Goal: Task Accomplishment & Management: Manage account settings

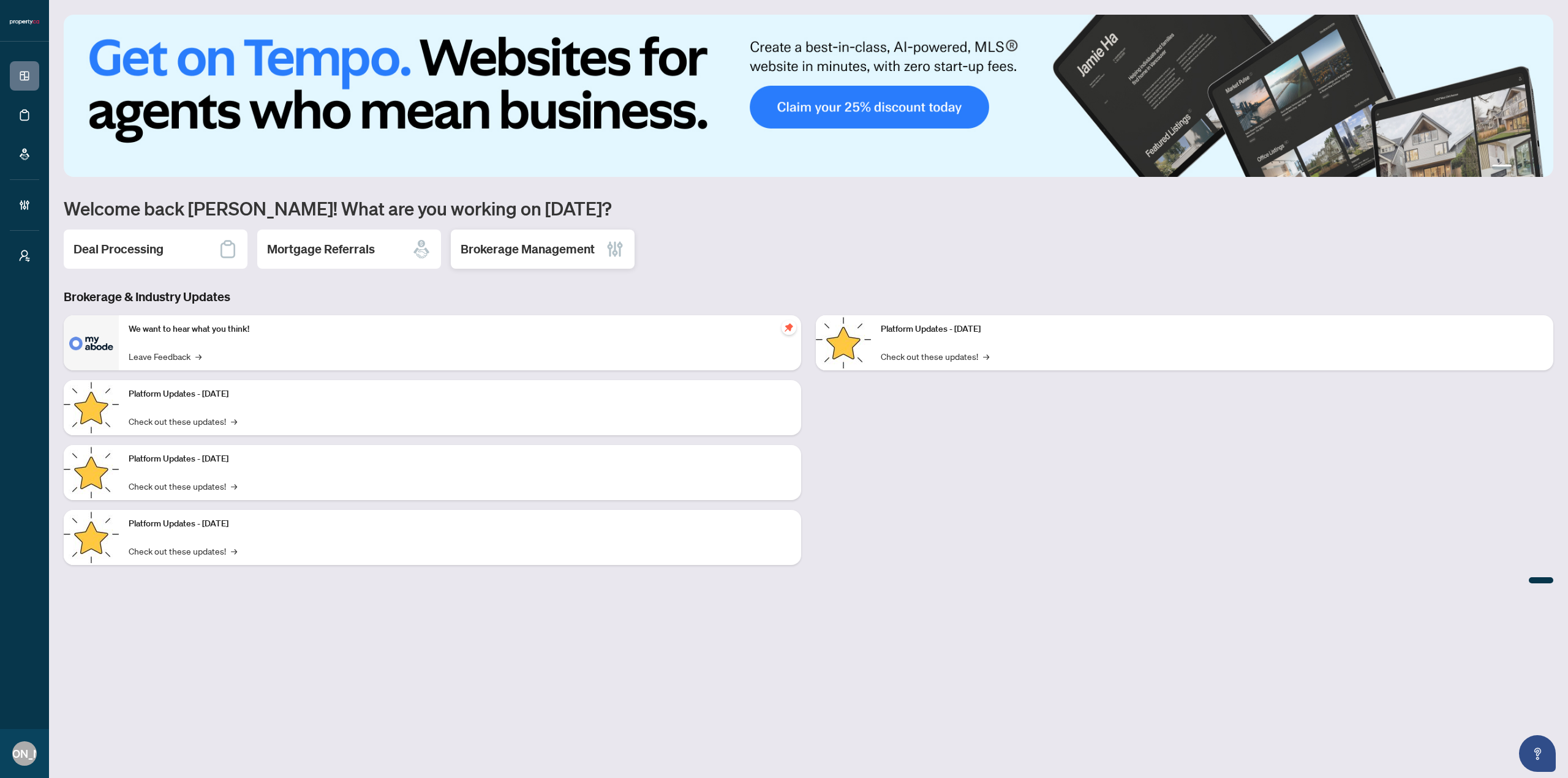
click at [536, 255] on h2 "Brokerage Management" at bounding box center [528, 249] width 134 height 17
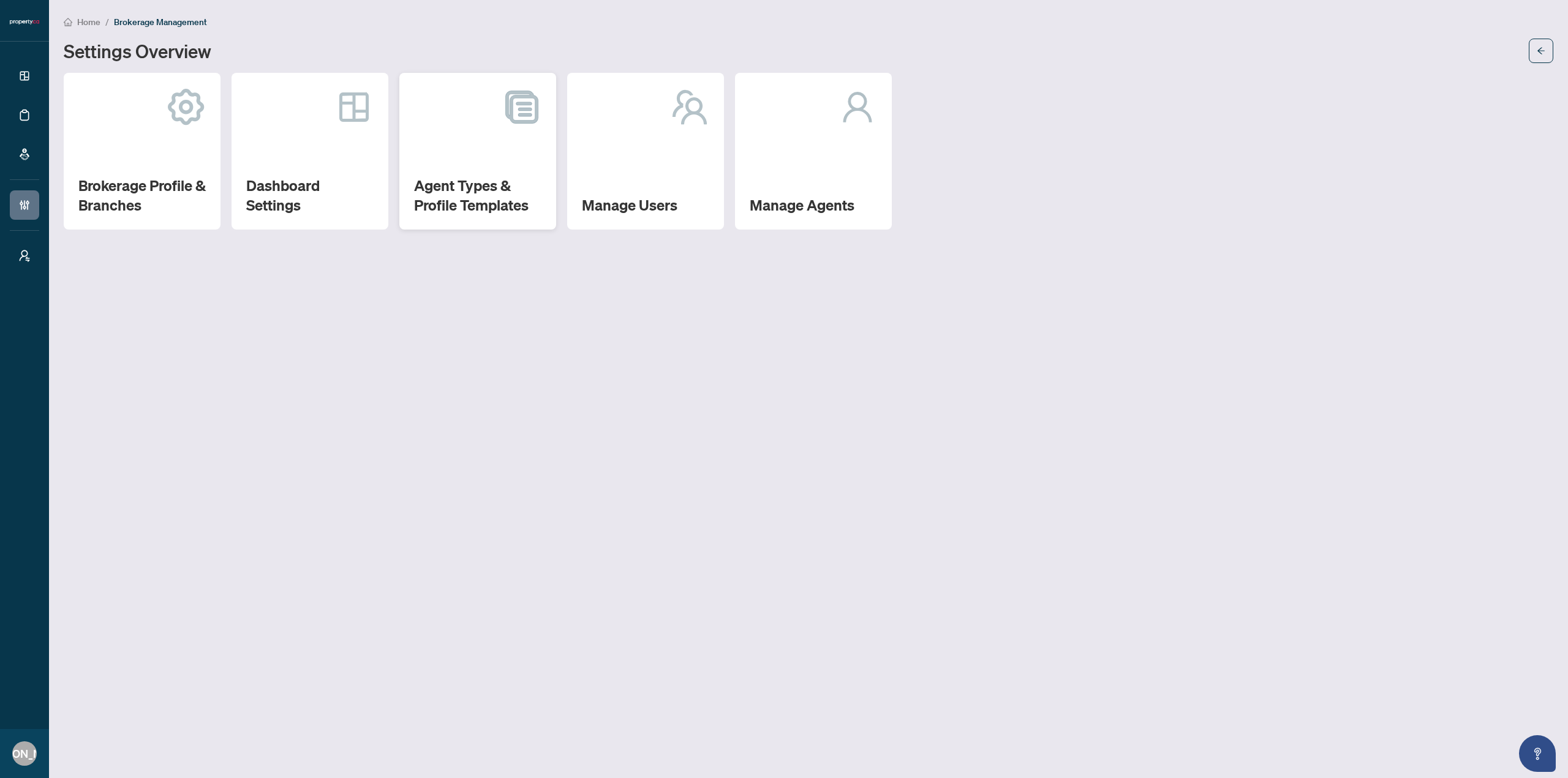
click at [464, 201] on h2 "Agent Types & Profile Templates" at bounding box center [478, 195] width 128 height 39
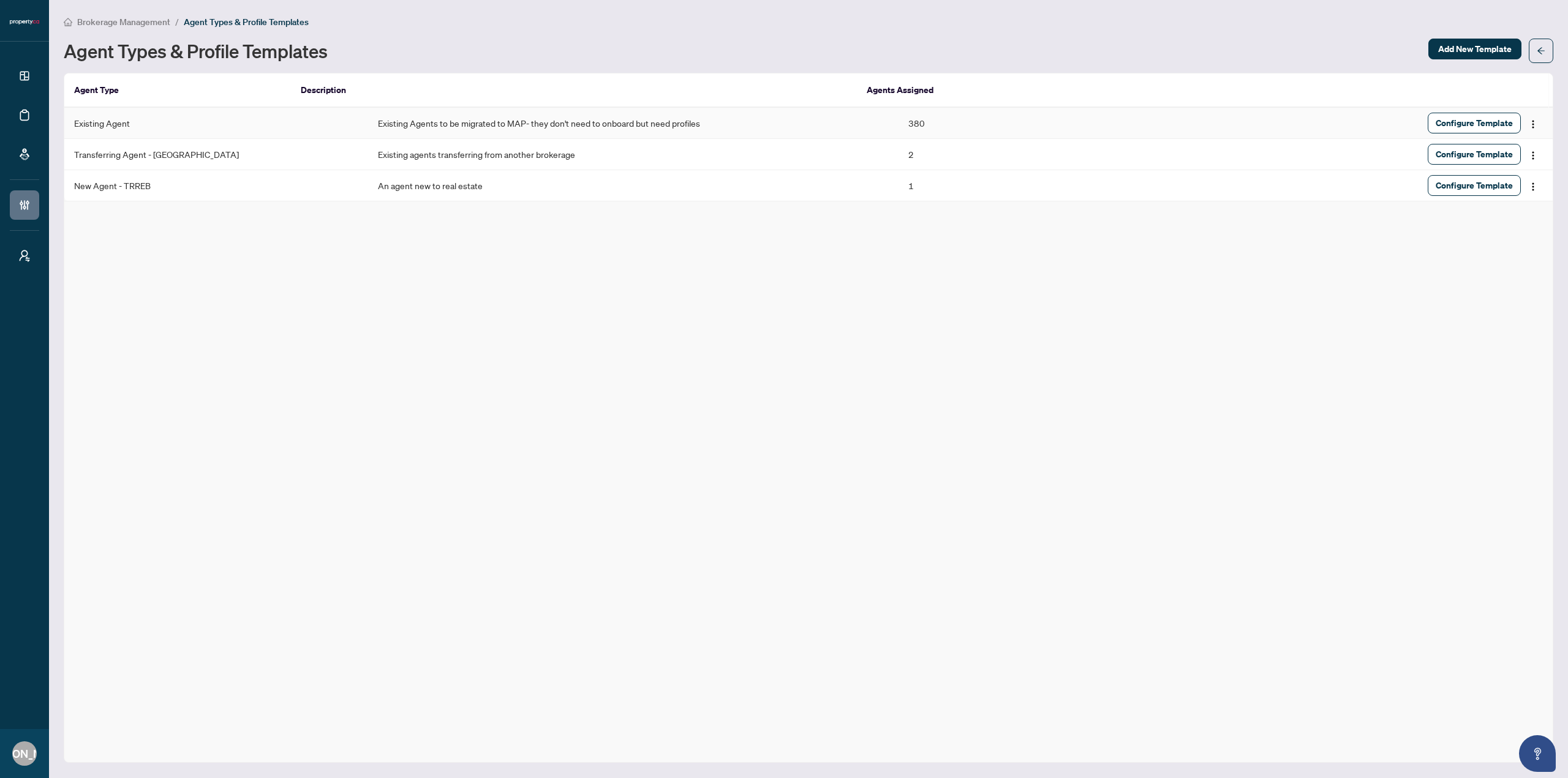
click at [492, 126] on td "Existing Agents to be migrated to MAP- they don't need to onboard but need prof…" at bounding box center [633, 123] width 531 height 31
click at [1491, 116] on span "Configure Template" at bounding box center [1475, 123] width 77 height 20
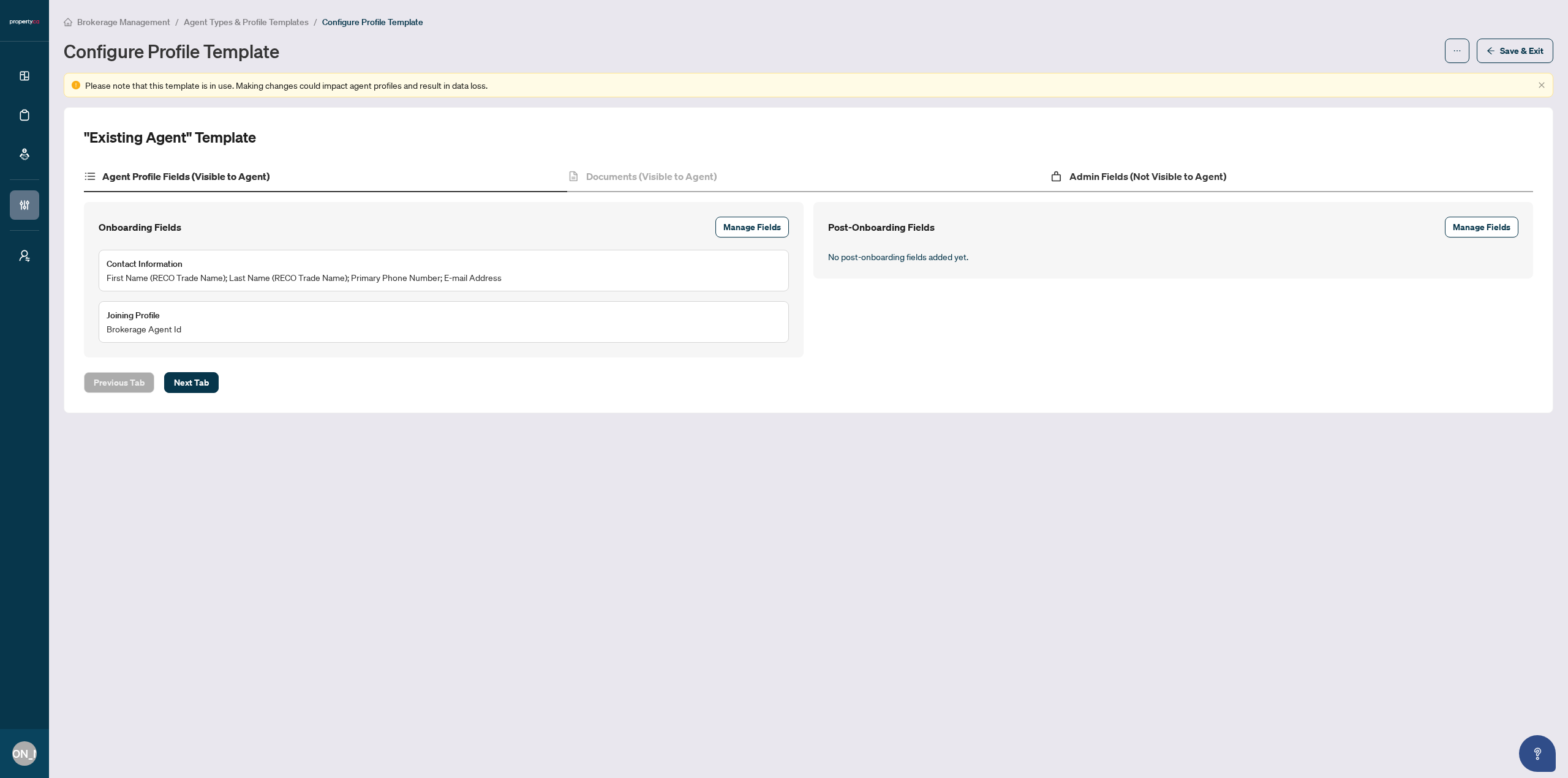
click at [1096, 185] on div "Admin Fields (Not Visible to Agent)" at bounding box center [1291, 177] width 483 height 30
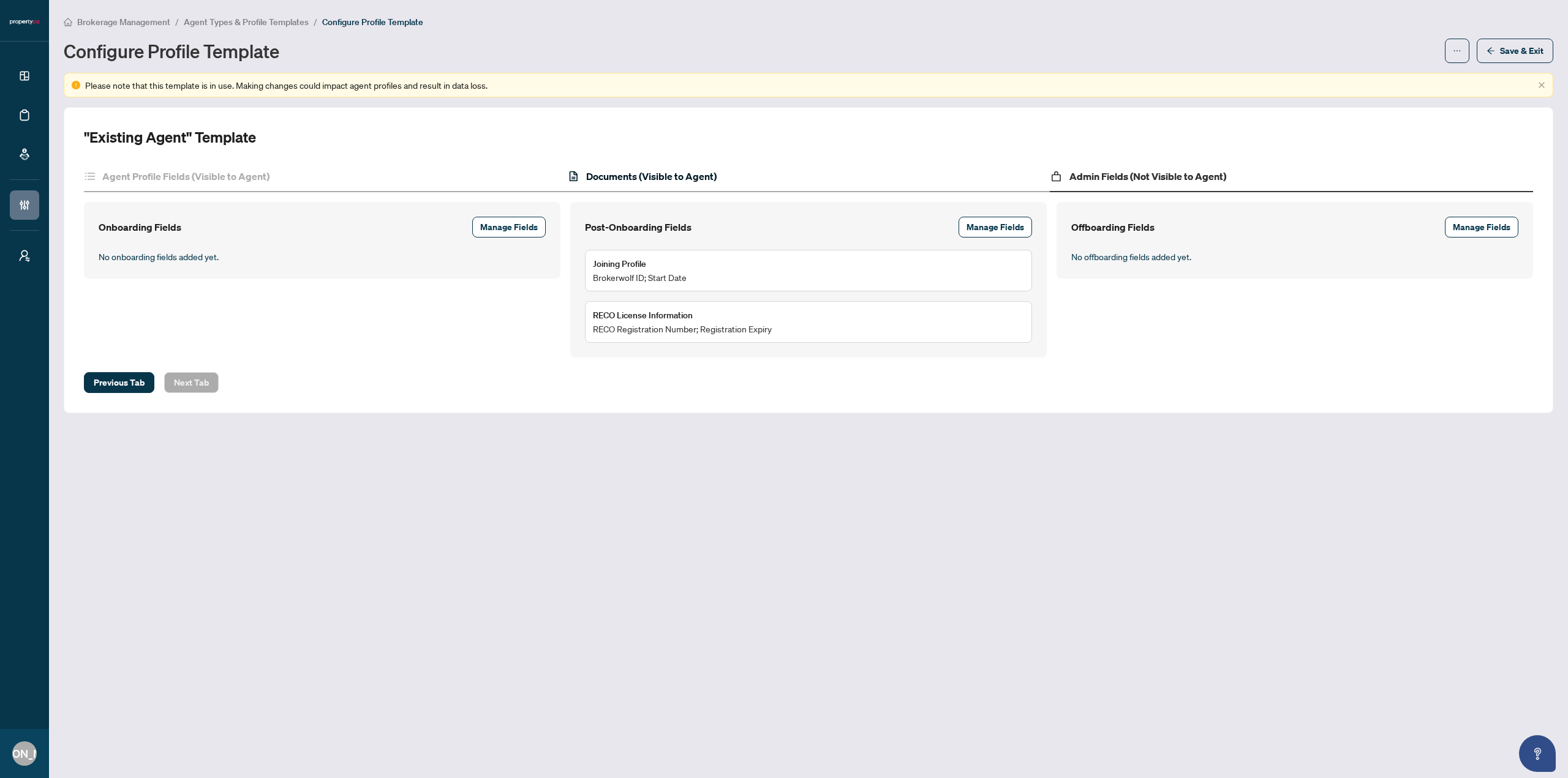
click at [702, 176] on h4 "Documents (Visible to Agent)" at bounding box center [651, 177] width 131 height 15
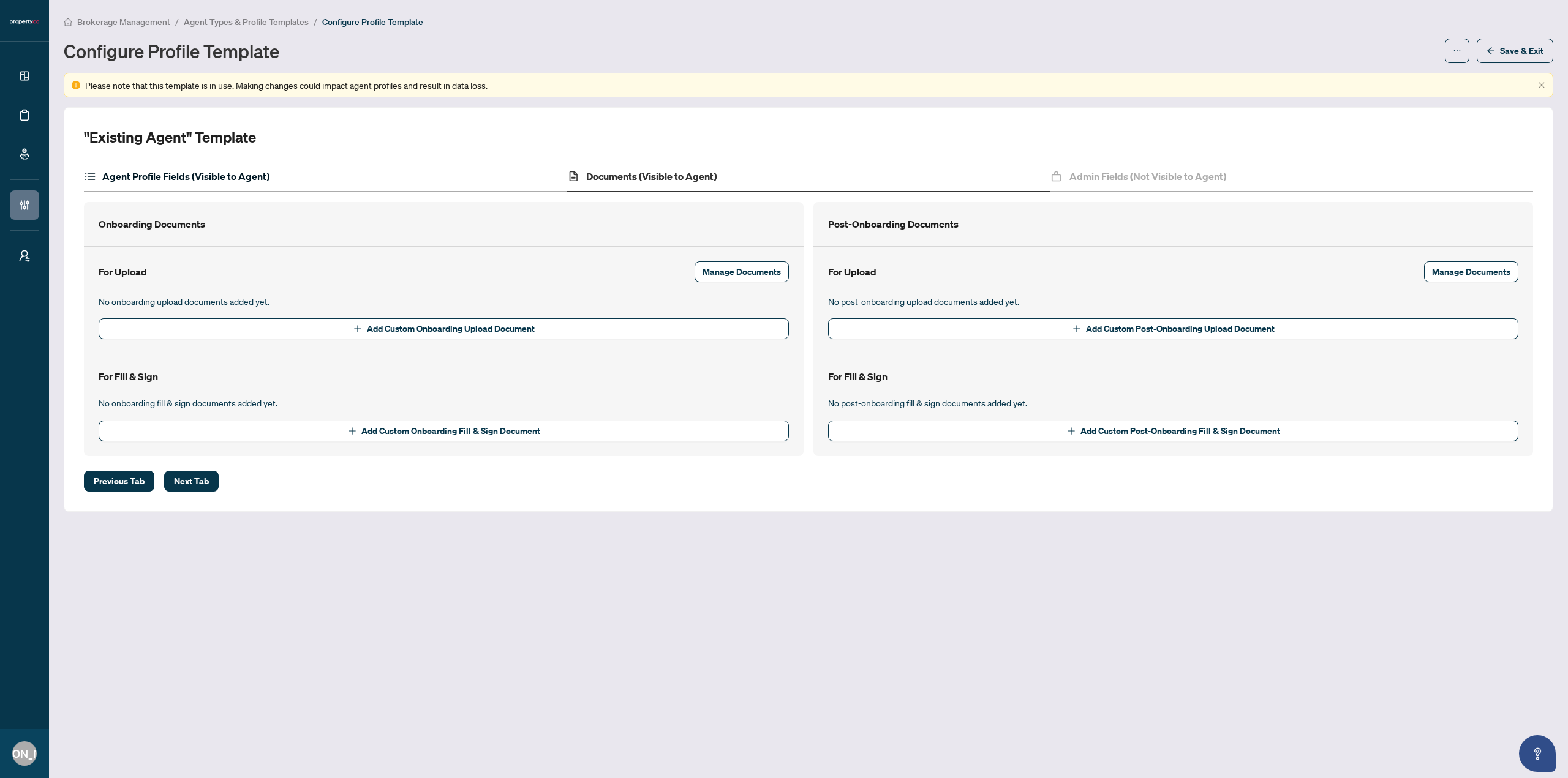
click at [246, 180] on h4 "Agent Profile Fields (Visible to Agent)" at bounding box center [185, 177] width 167 height 15
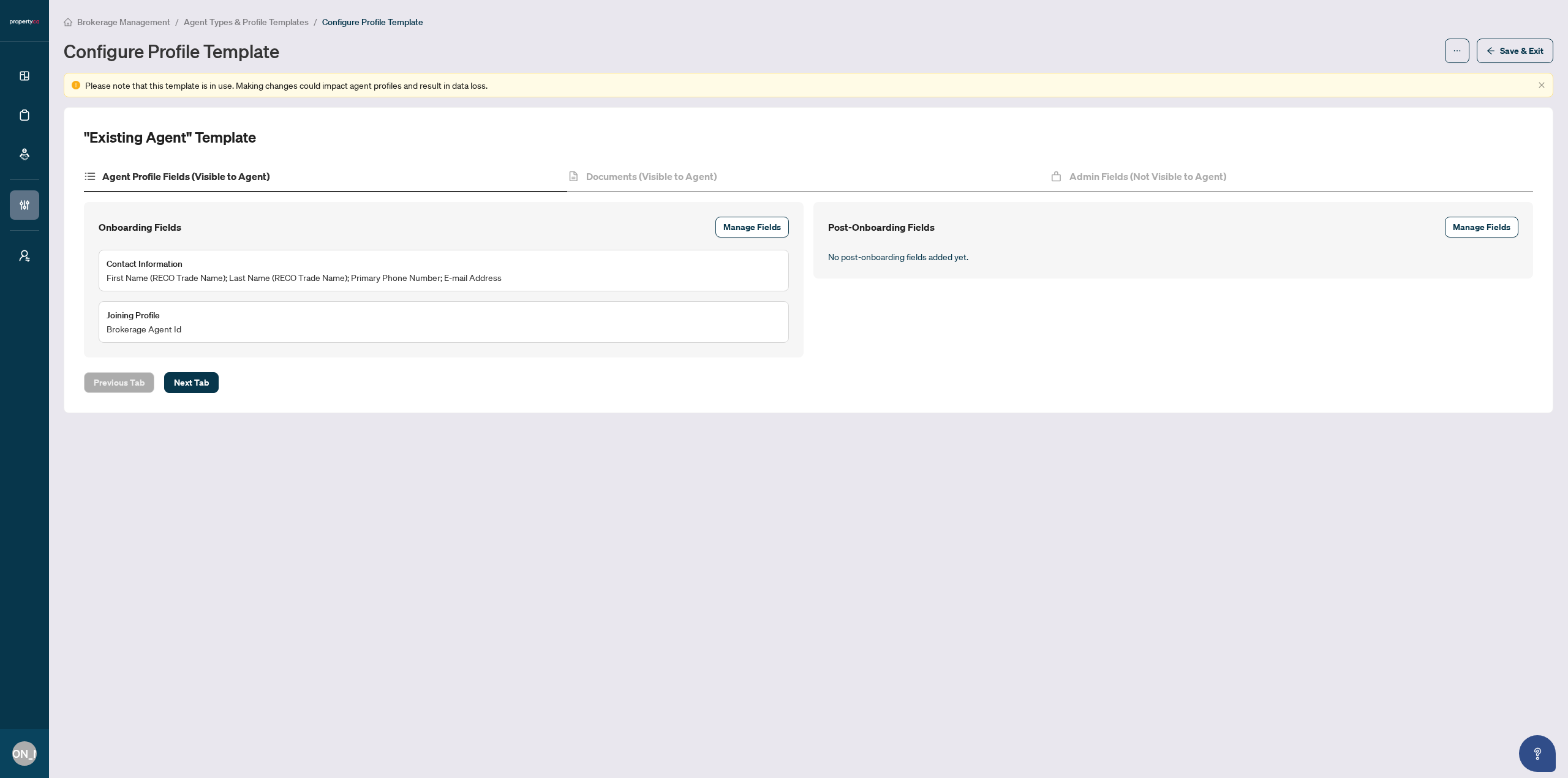
click at [300, 171] on div "Agent Profile Fields (Visible to Agent)" at bounding box center [325, 177] width 483 height 30
click at [1159, 195] on div "Agent Profile Fields (Visible to Agent) Documents (Visible to Agent) Admin Fiel…" at bounding box center [808, 259] width 1449 height 196
click at [1168, 178] on h4 "Admin Fields (Not Visible to Agent)" at bounding box center [1148, 177] width 157 height 15
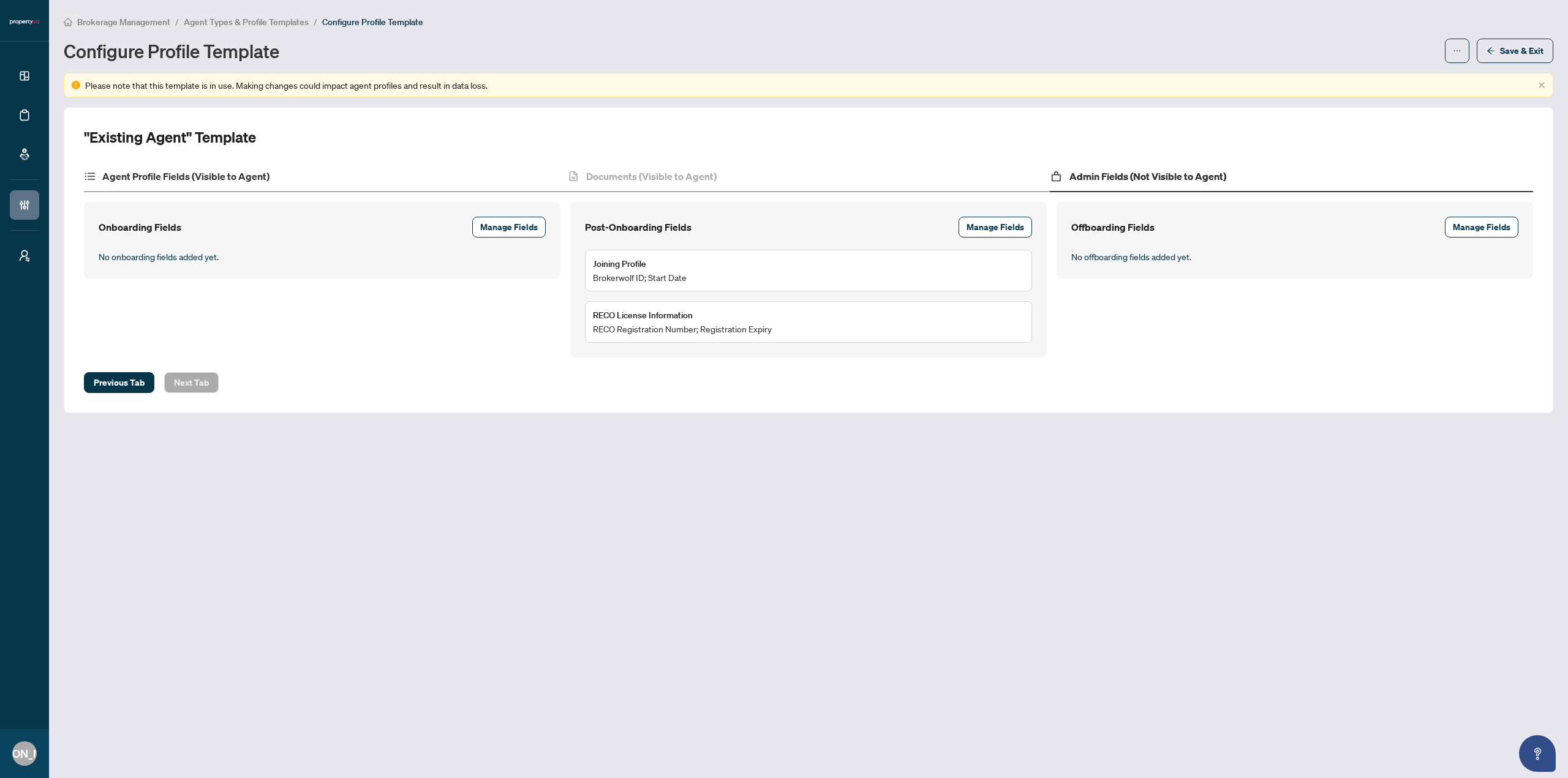
click at [180, 186] on div "Agent Profile Fields (Visible to Agent)" at bounding box center [325, 177] width 483 height 30
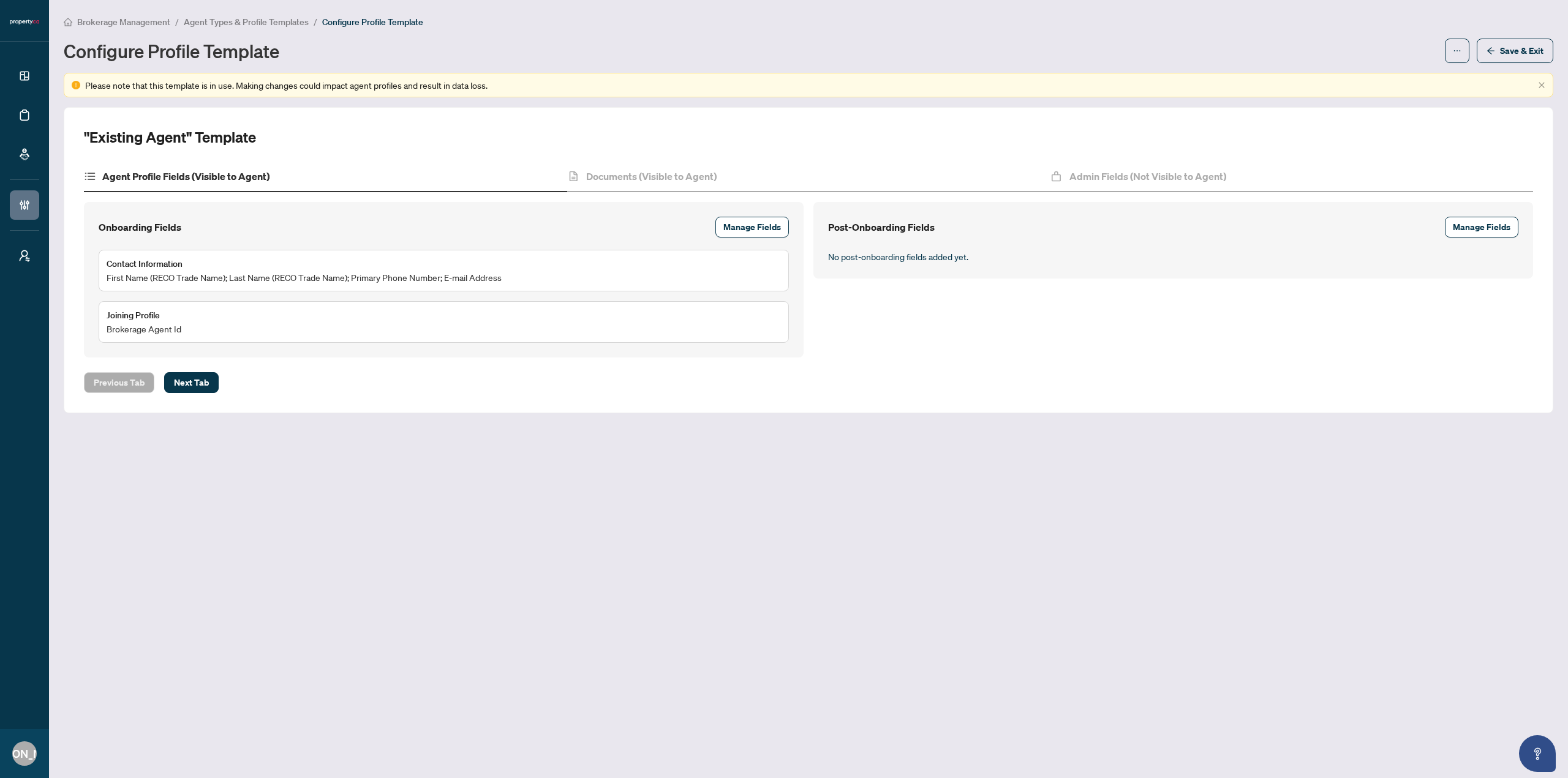
click at [742, 551] on main "Brokerage Management / Agent Types & Profile Templates / Configure Profile Temp…" at bounding box center [809, 389] width 1519 height 778
click at [1114, 177] on h4 "Admin Fields (Not Visible to Agent)" at bounding box center [1148, 177] width 157 height 15
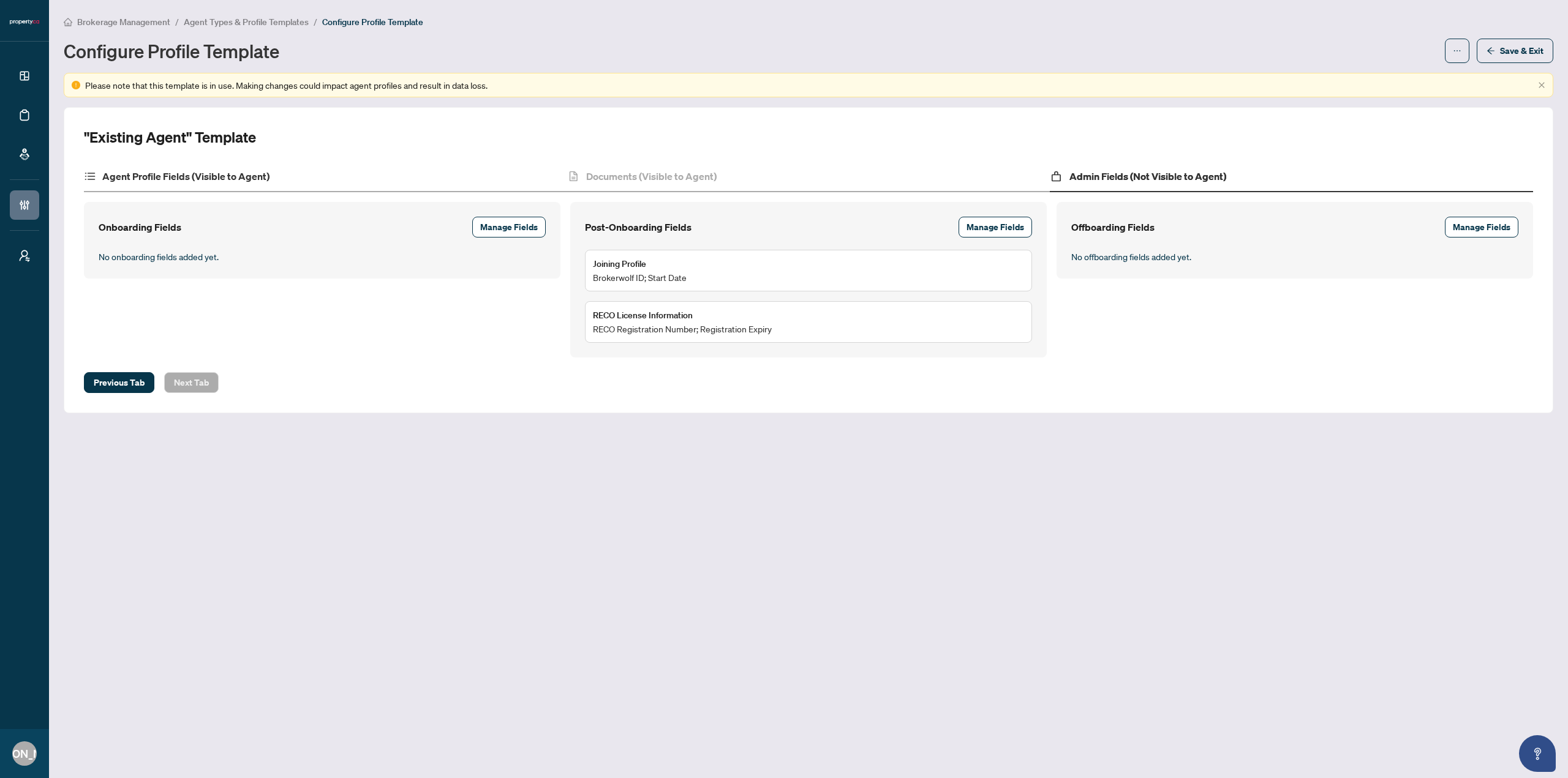
click at [320, 180] on div "Agent Profile Fields (Visible to Agent)" at bounding box center [325, 177] width 483 height 30
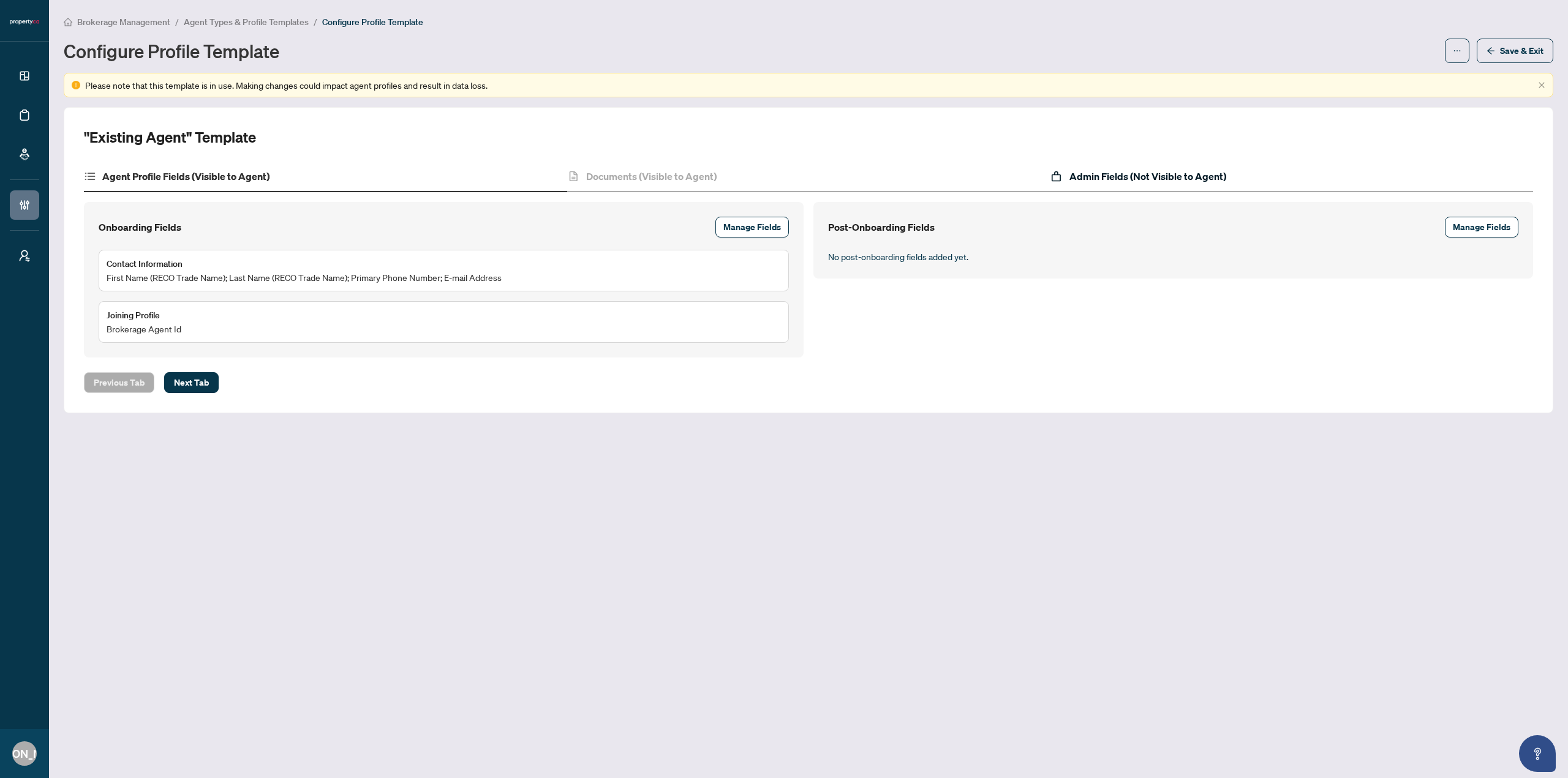
click at [1098, 178] on h4 "Admin Fields (Not Visible to Agent)" at bounding box center [1148, 177] width 157 height 15
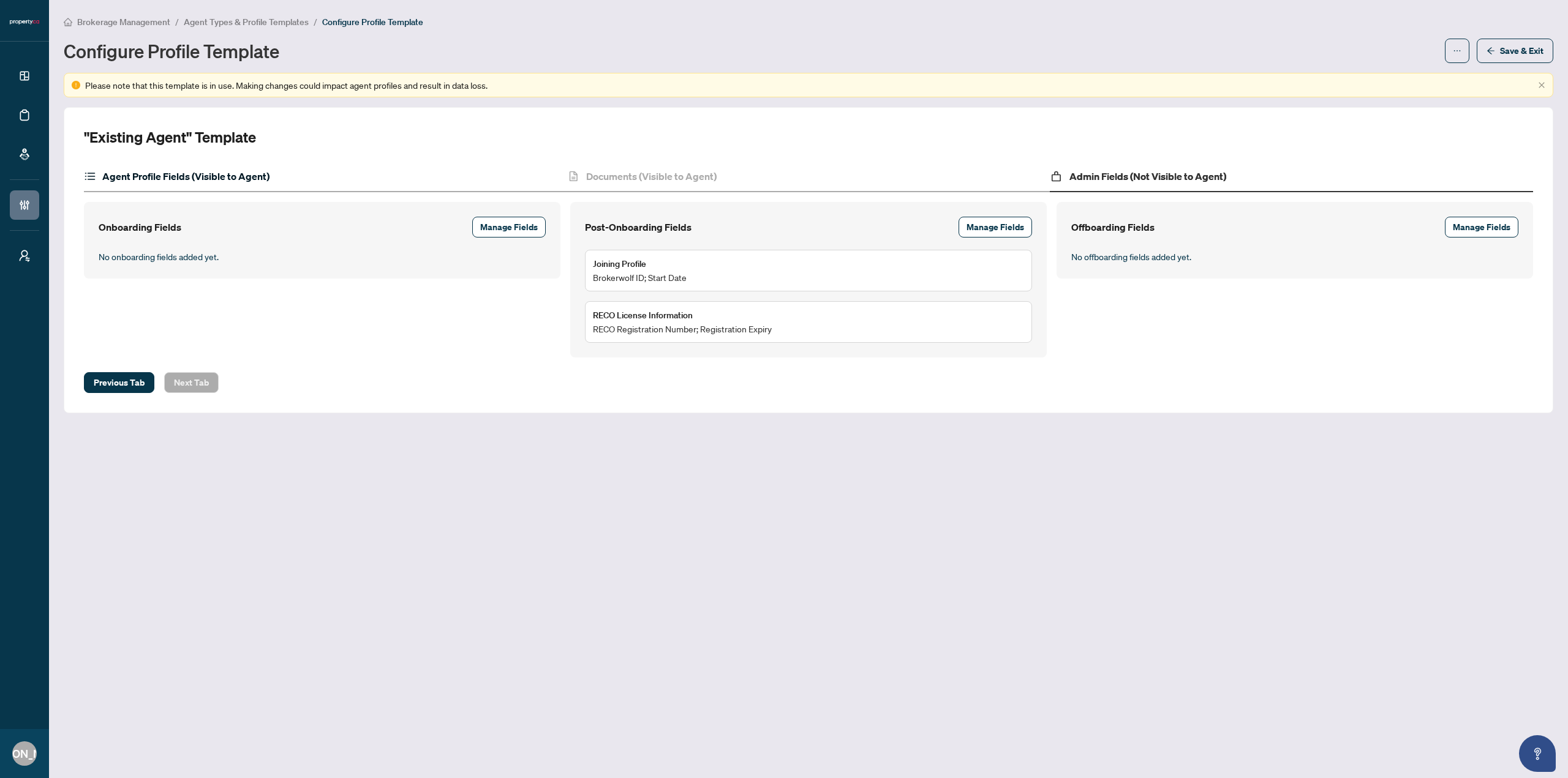
click at [254, 181] on h4 "Agent Profile Fields (Visible to Agent)" at bounding box center [185, 177] width 167 height 15
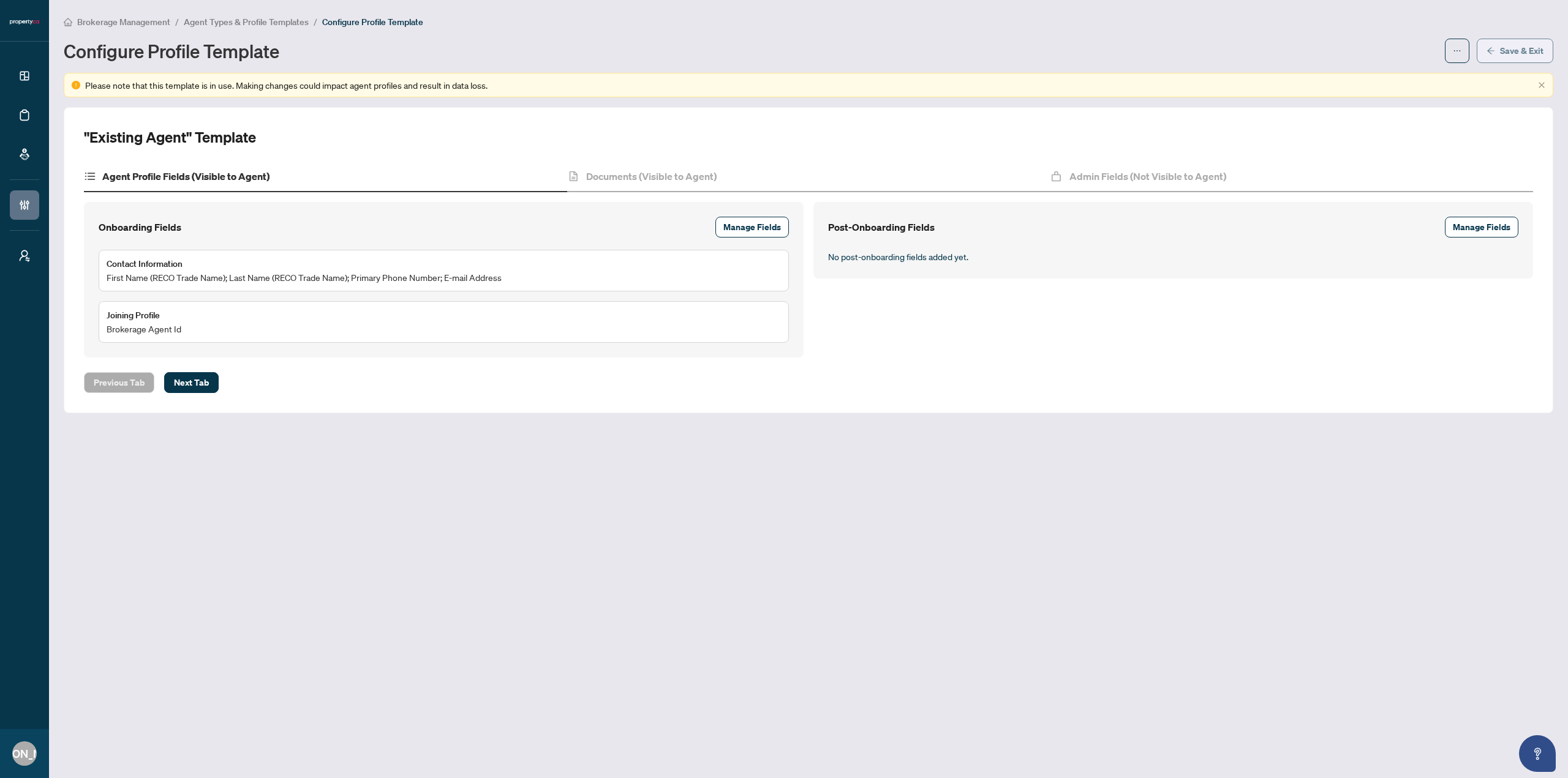
click at [1523, 52] on span "Save & Exit" at bounding box center [1522, 51] width 44 height 20
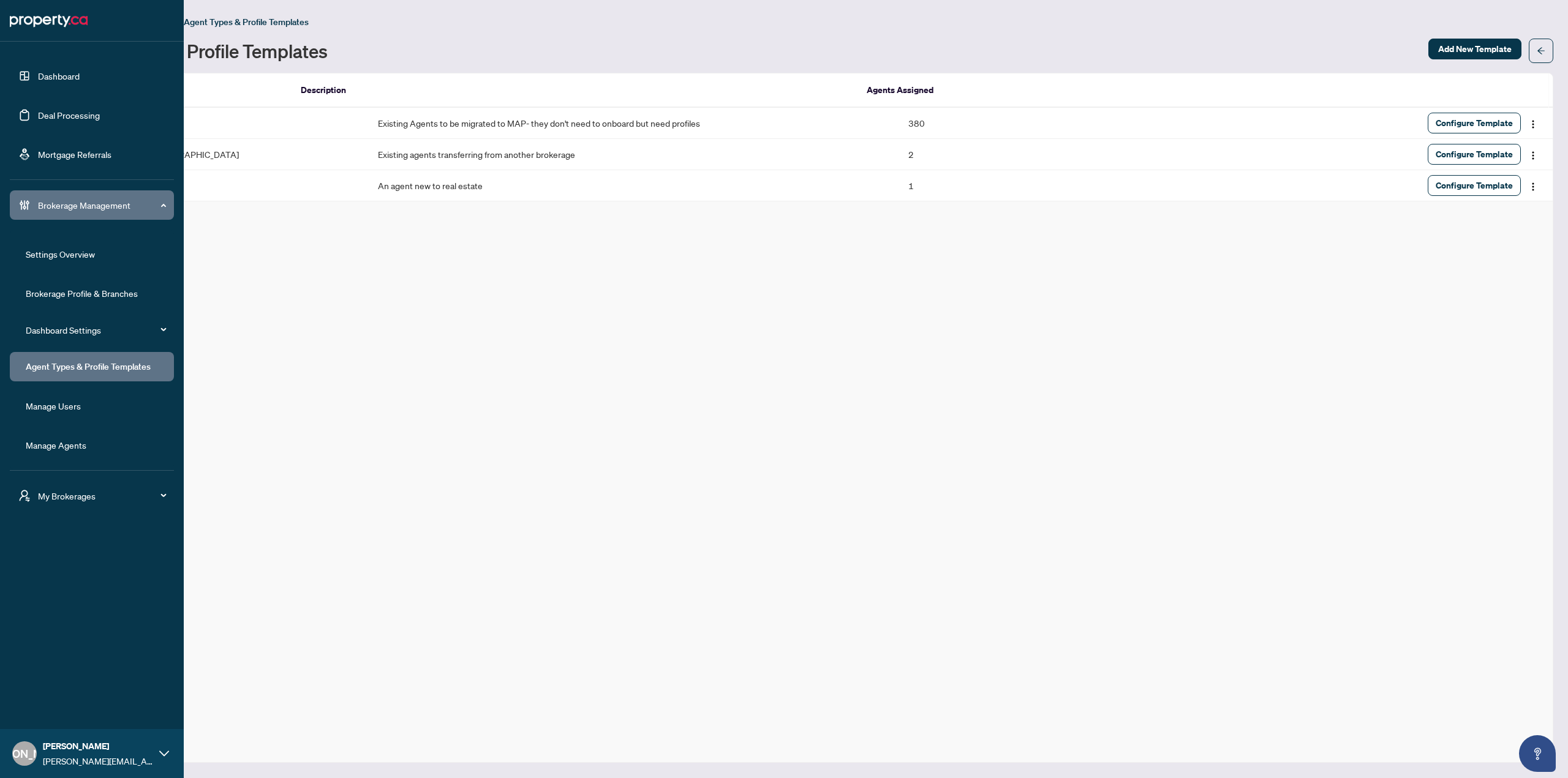
click at [68, 486] on div "My Brokerages" at bounding box center [92, 496] width 164 height 29
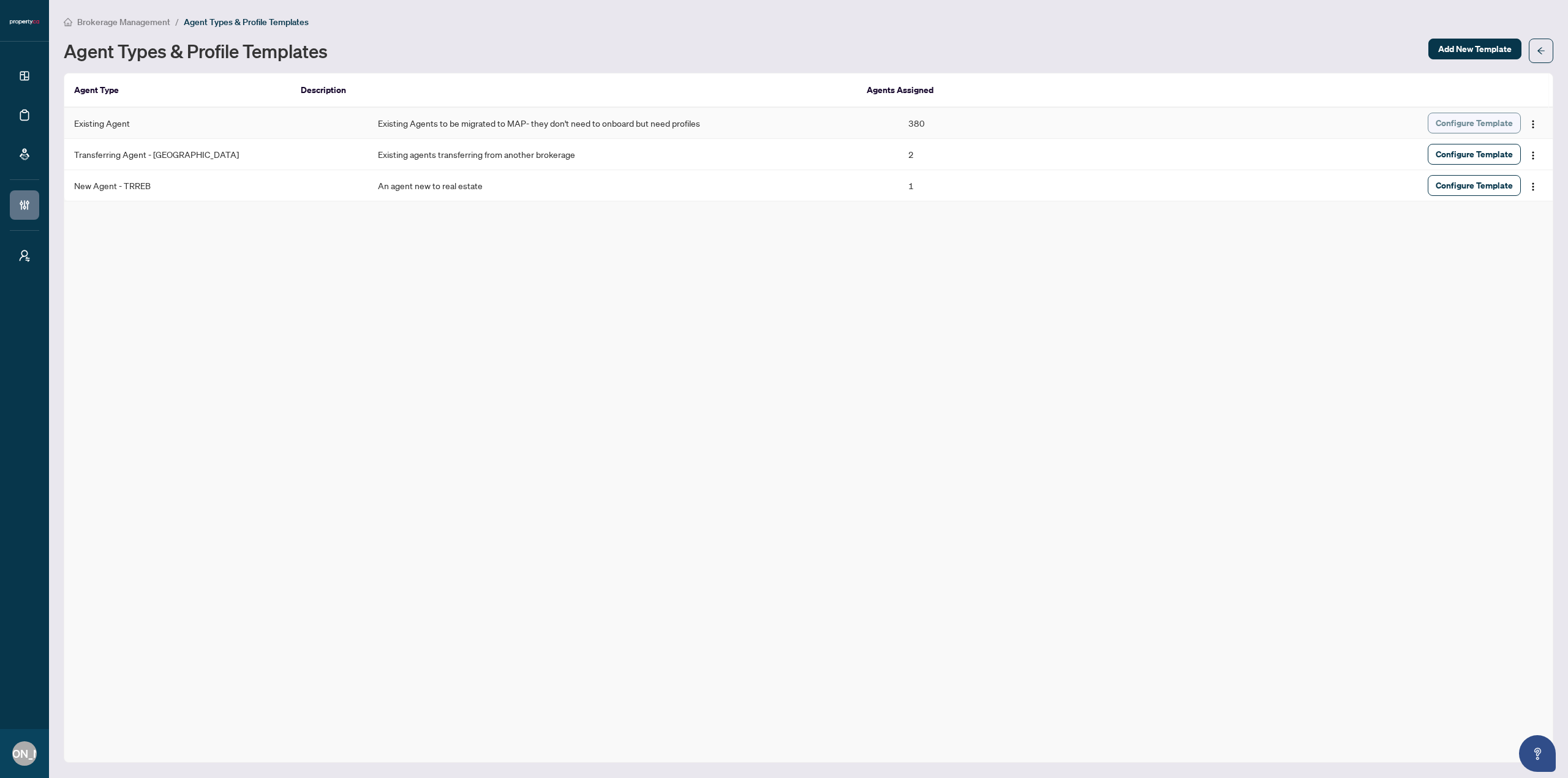
click at [1456, 118] on span "Configure Template" at bounding box center [1475, 123] width 77 height 20
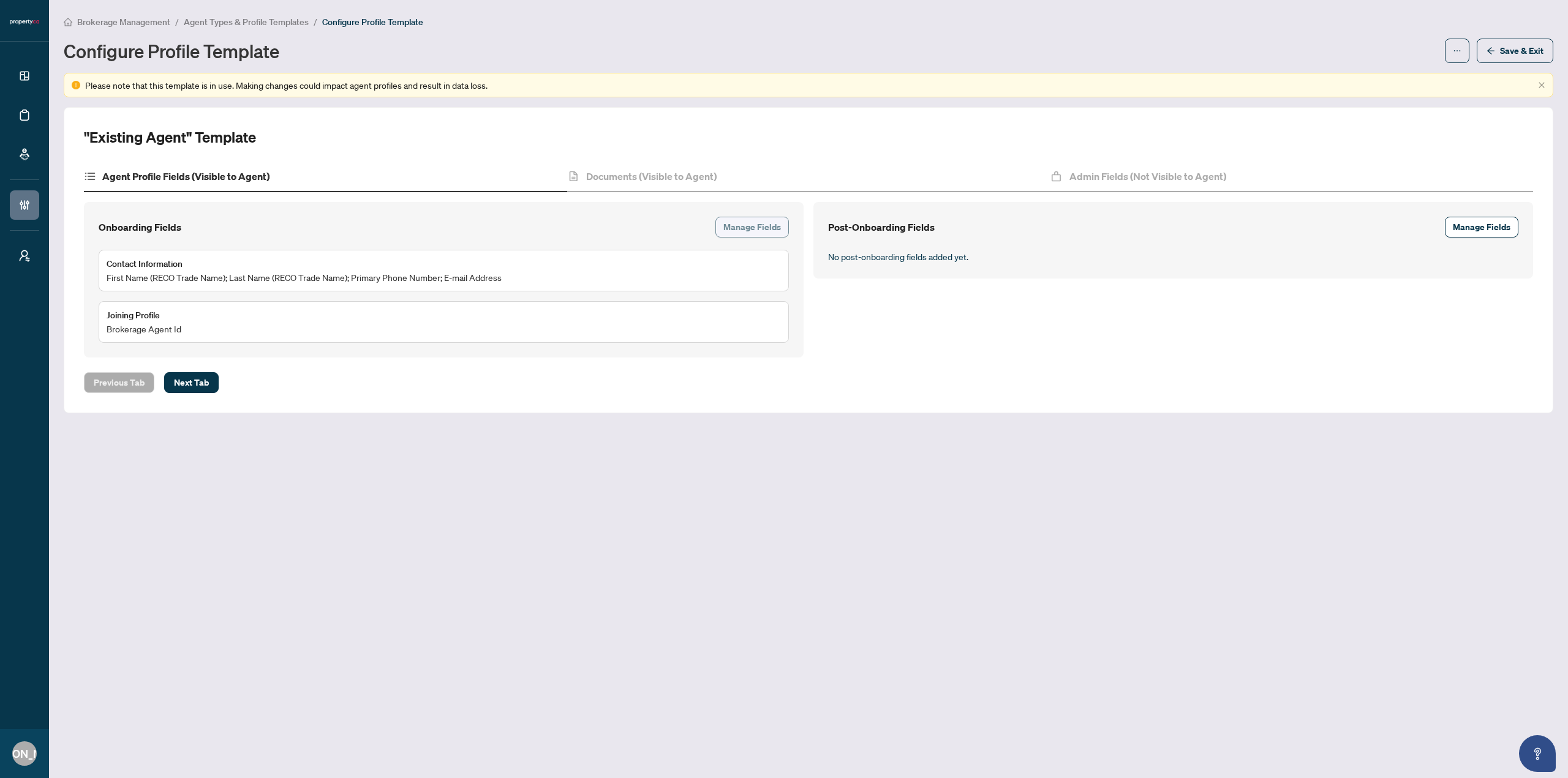
click at [744, 223] on span "Manage Fields" at bounding box center [752, 228] width 58 height 20
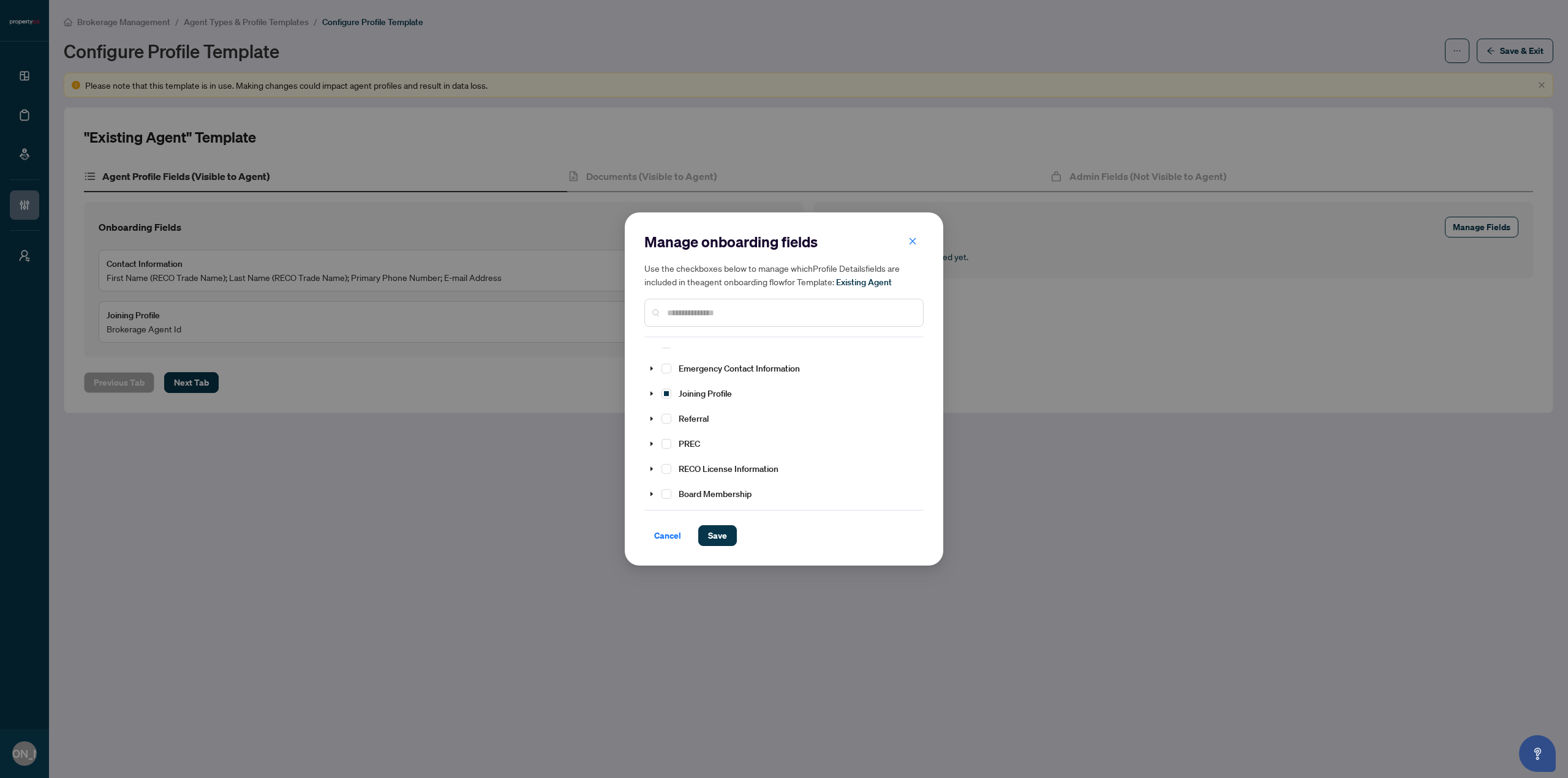
scroll to position [61, 0]
click at [651, 373] on icon "caret-down" at bounding box center [652, 373] width 2 height 4
click at [325, 322] on div "Manage onboarding fields Use the checkboxes below to manage which Profile Detai…" at bounding box center [784, 389] width 1568 height 778
click at [654, 534] on span "Cancel" at bounding box center [667, 536] width 27 height 20
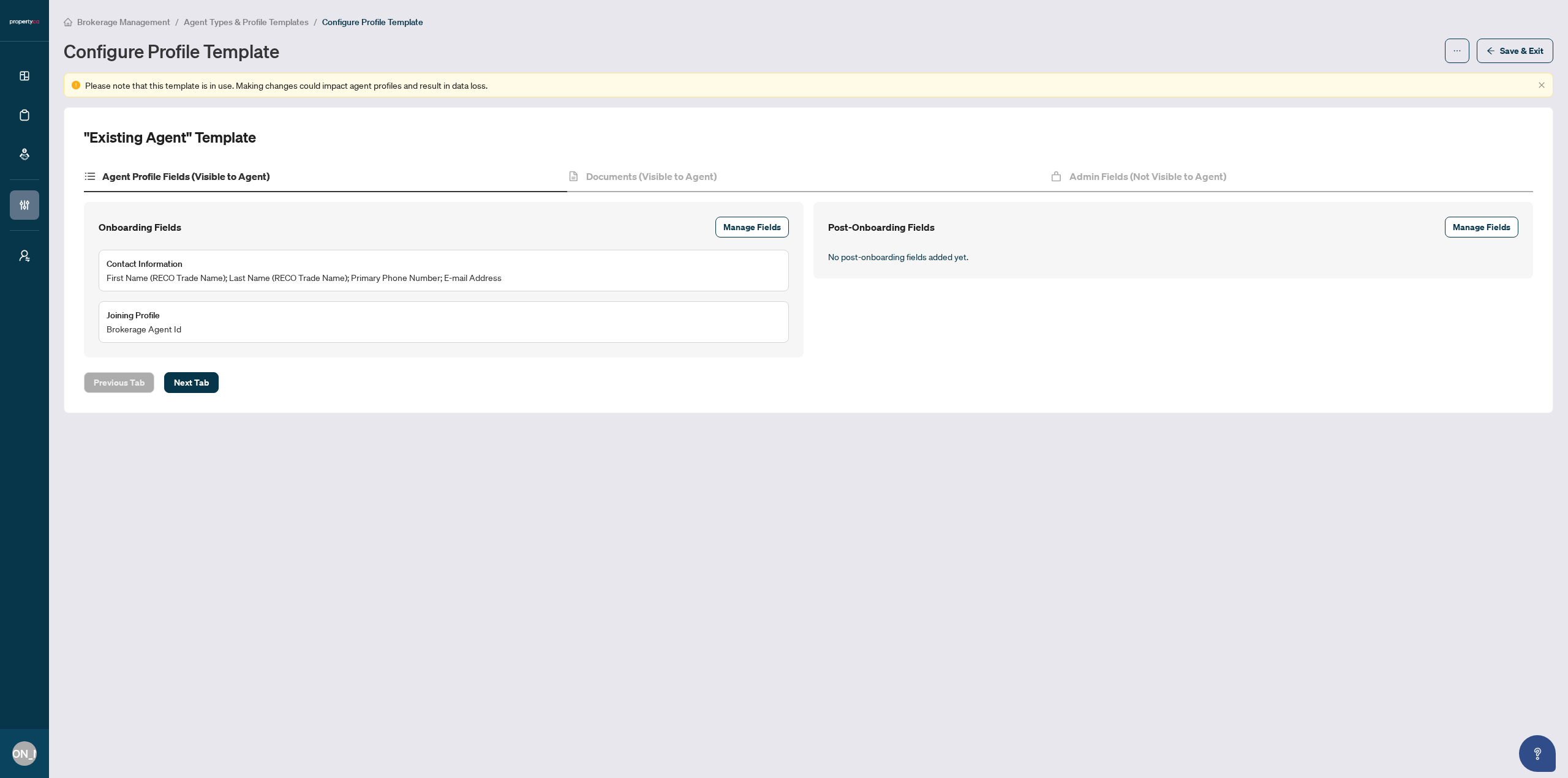
click at [485, 328] on div "Joining Profile Brokerage Agent Id" at bounding box center [444, 322] width 674 height 27
click at [1147, 162] on div "Admin Fields (Not Visible to Agent)" at bounding box center [1291, 177] width 483 height 30
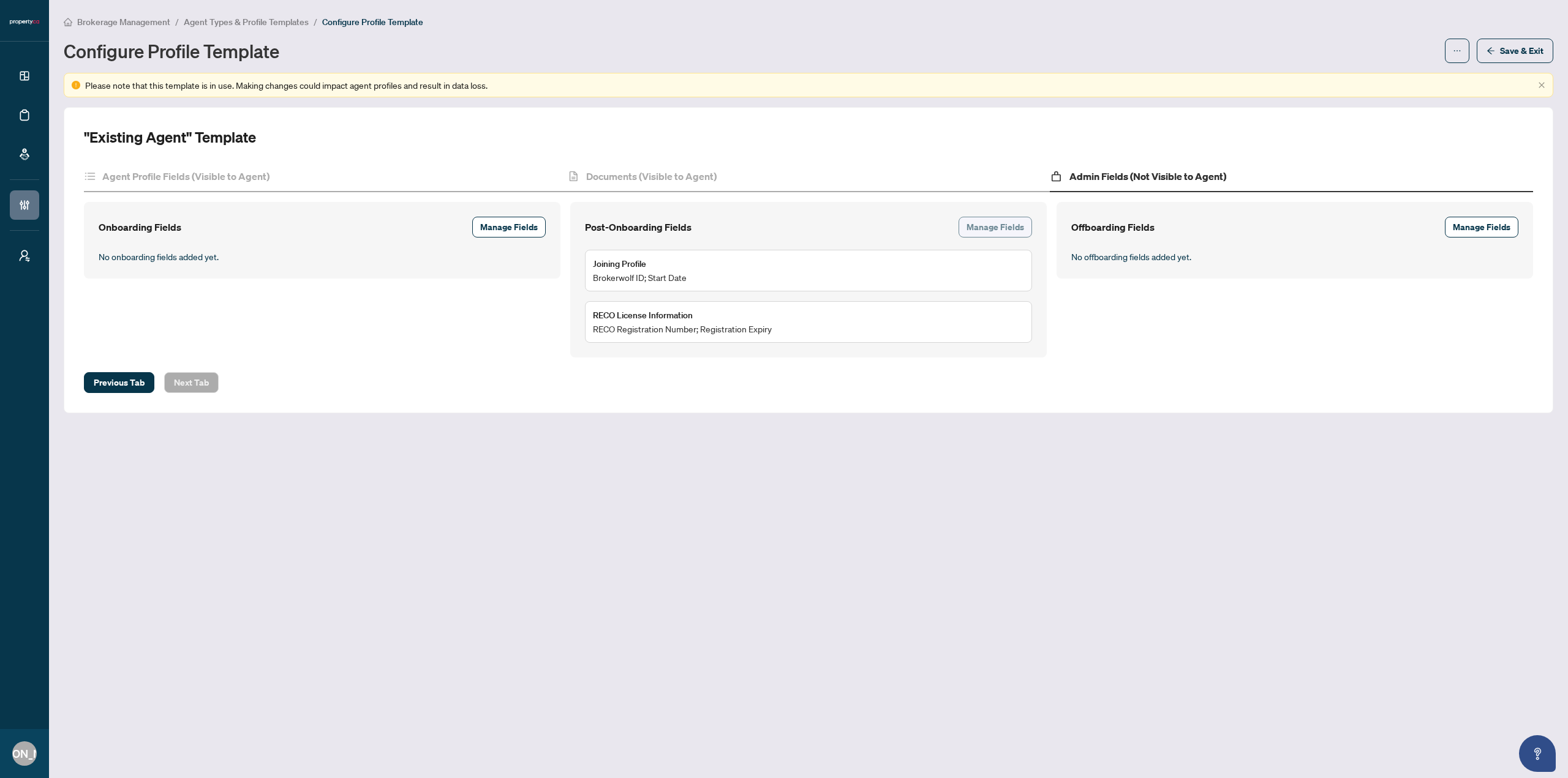
click at [993, 229] on span "Manage Fields" at bounding box center [996, 228] width 58 height 20
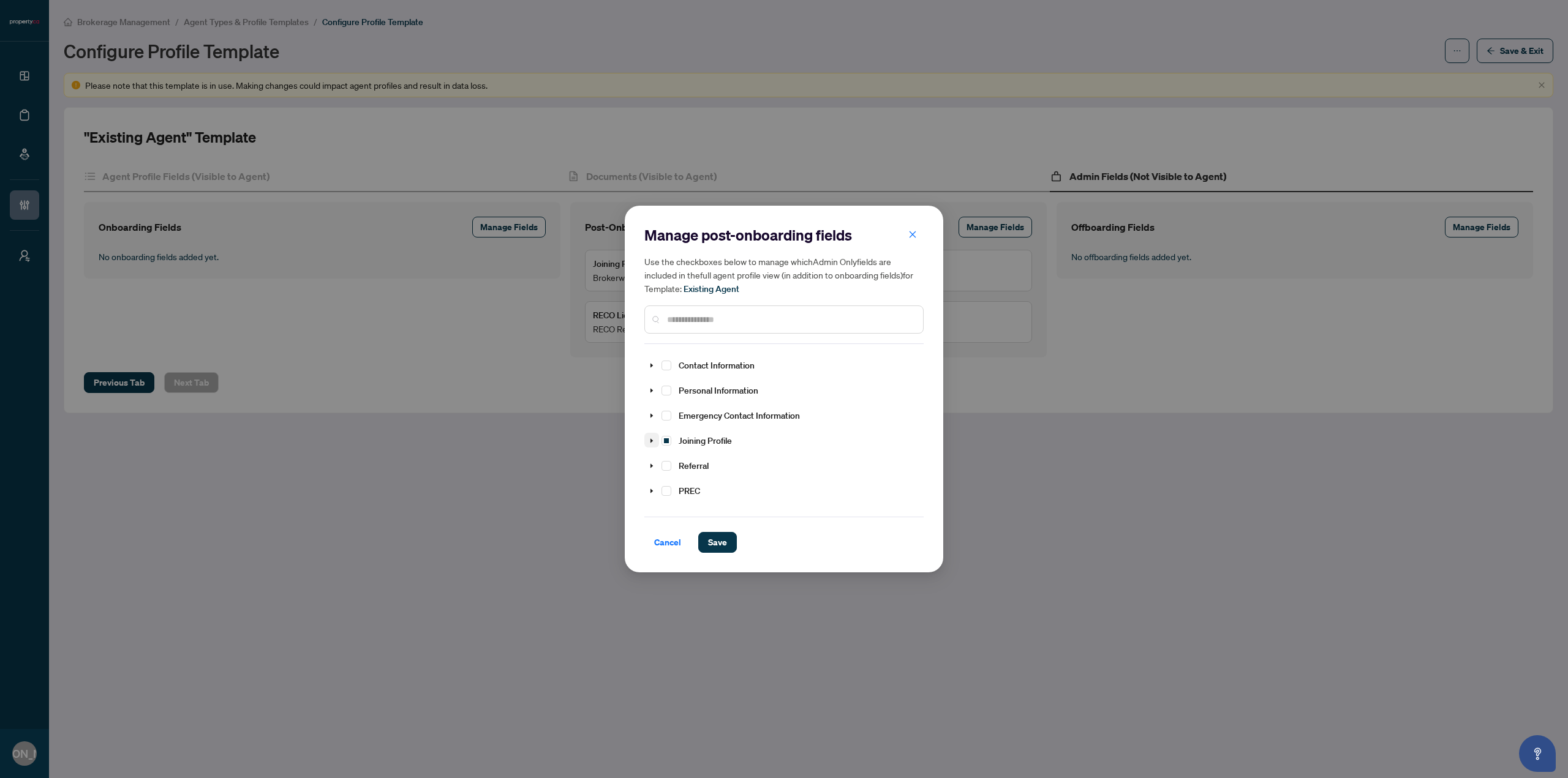
click at [651, 438] on icon "caret-down" at bounding box center [652, 441] width 6 height 6
click at [912, 227] on span "button" at bounding box center [913, 234] width 9 height 20
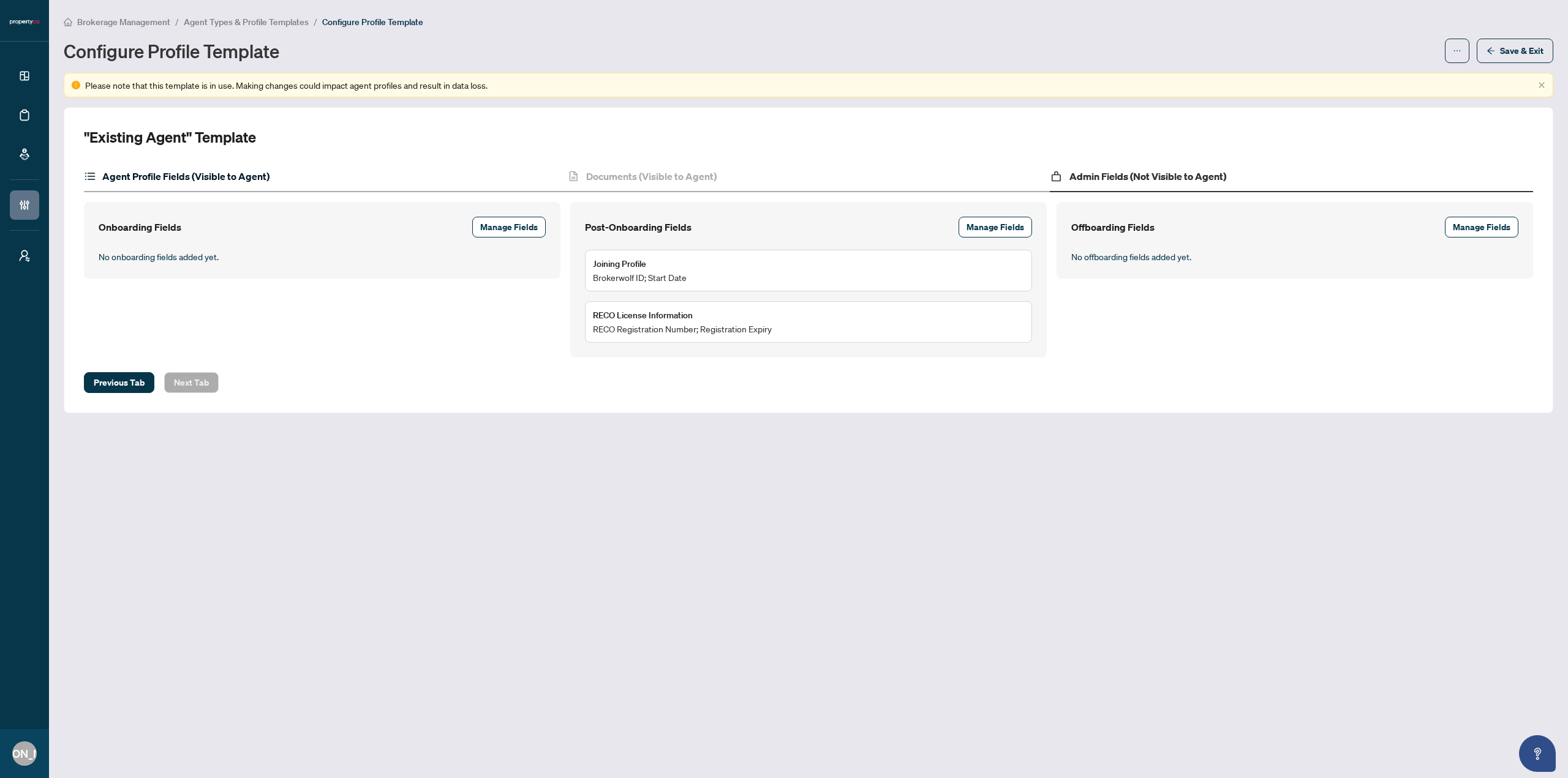
click at [256, 177] on h4 "Agent Profile Fields (Visible to Agent)" at bounding box center [185, 177] width 167 height 15
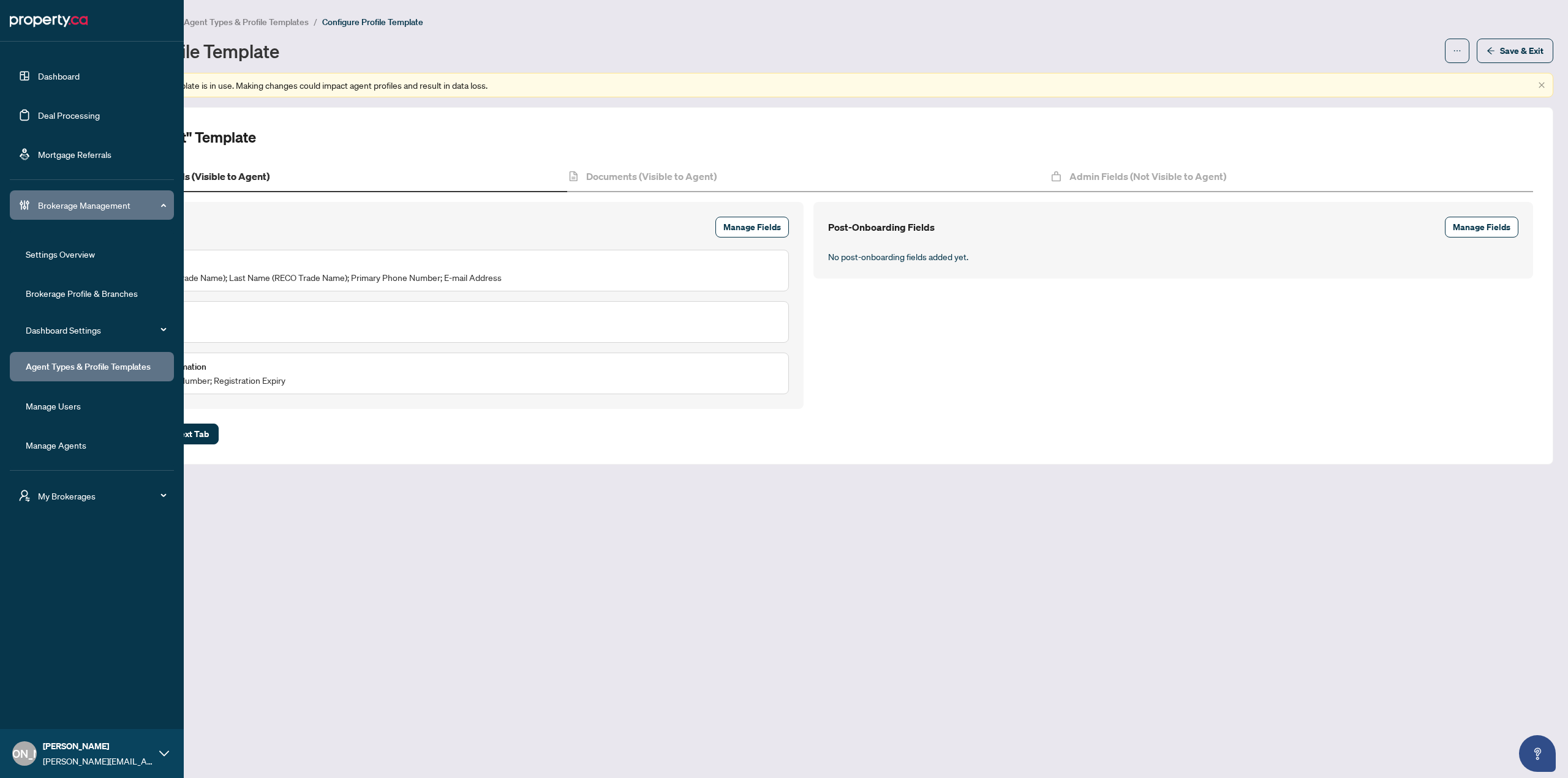
click at [38, 70] on link "Dashboard" at bounding box center [58, 76] width 42 height 11
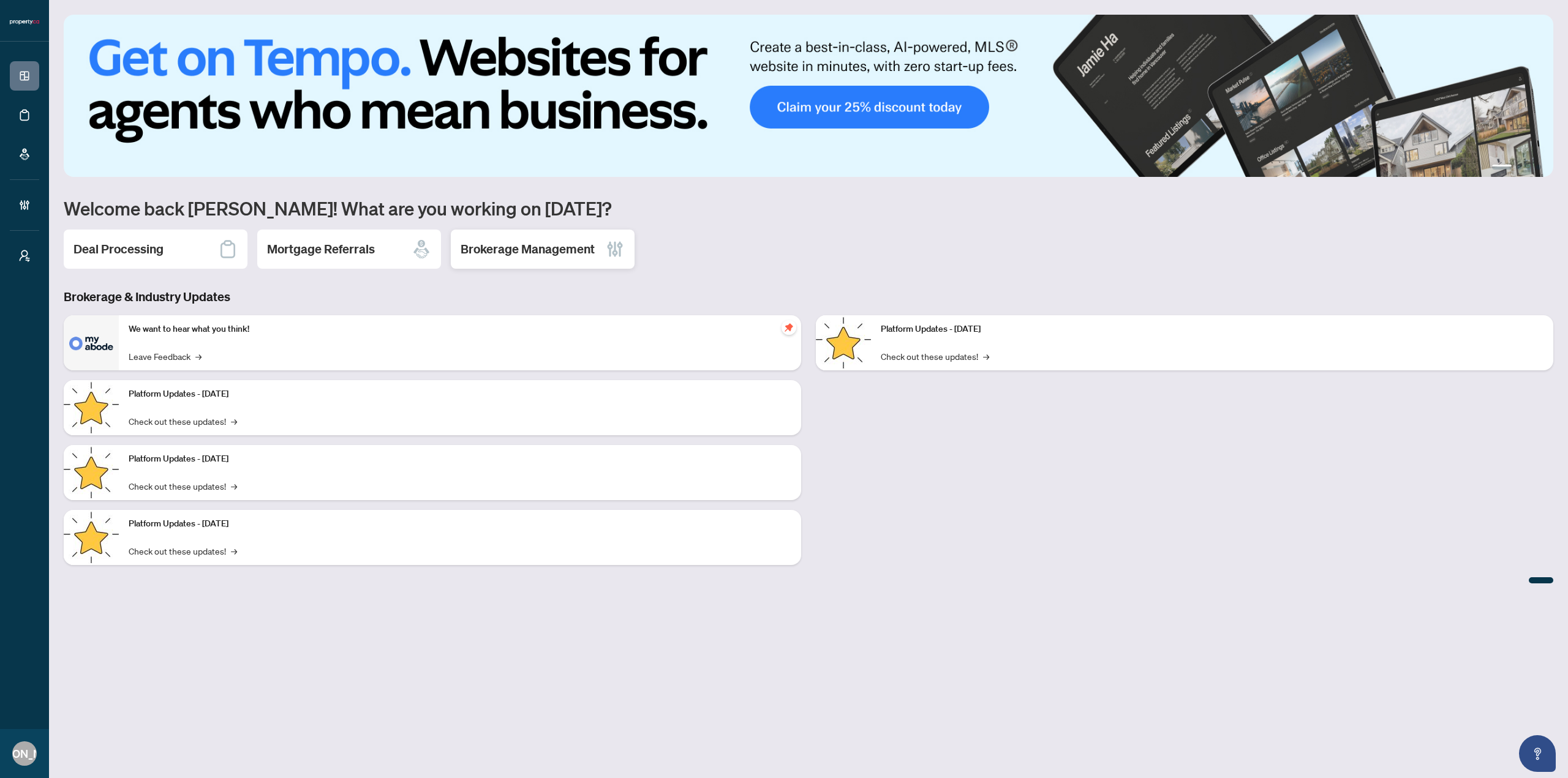
click at [509, 249] on h2 "Brokerage Management" at bounding box center [528, 249] width 134 height 17
